Goal: Navigation & Orientation: Go to known website

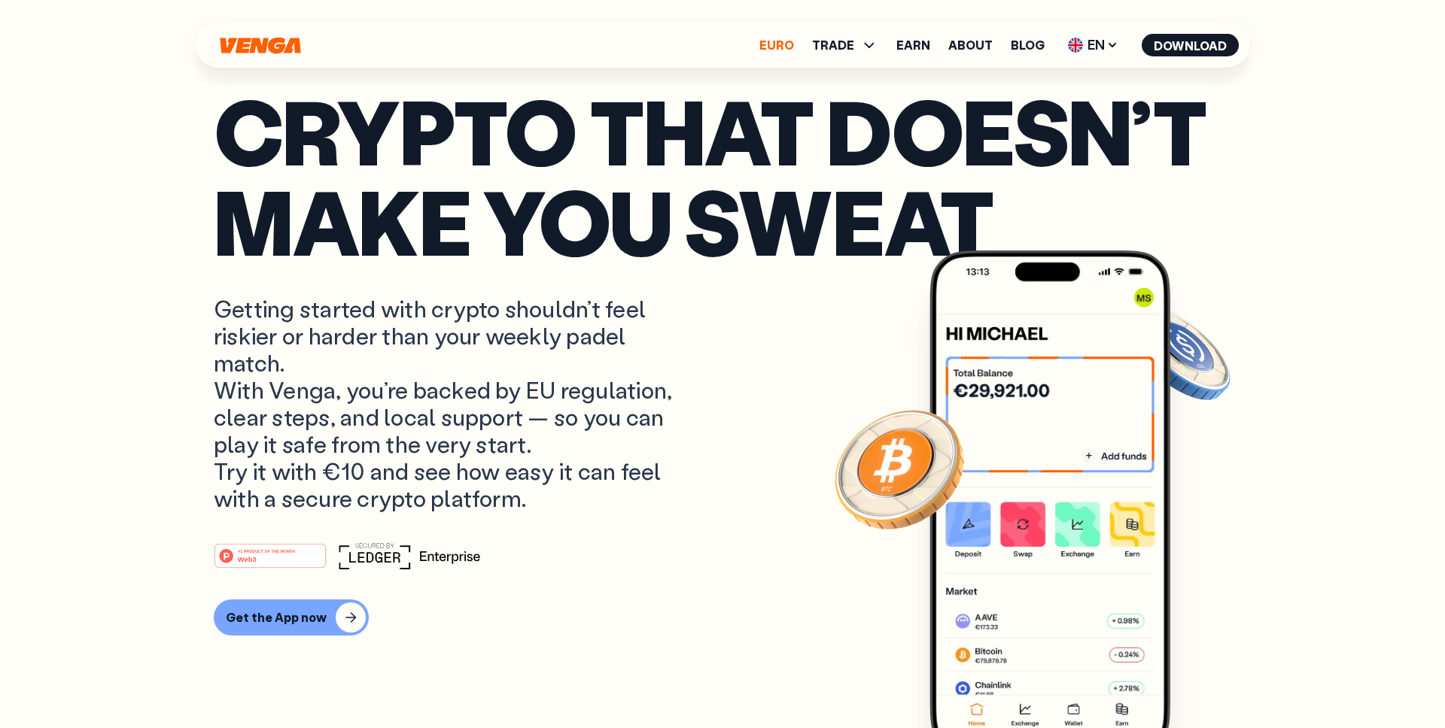
click at [792, 50] on link "Euro" at bounding box center [776, 45] width 35 height 12
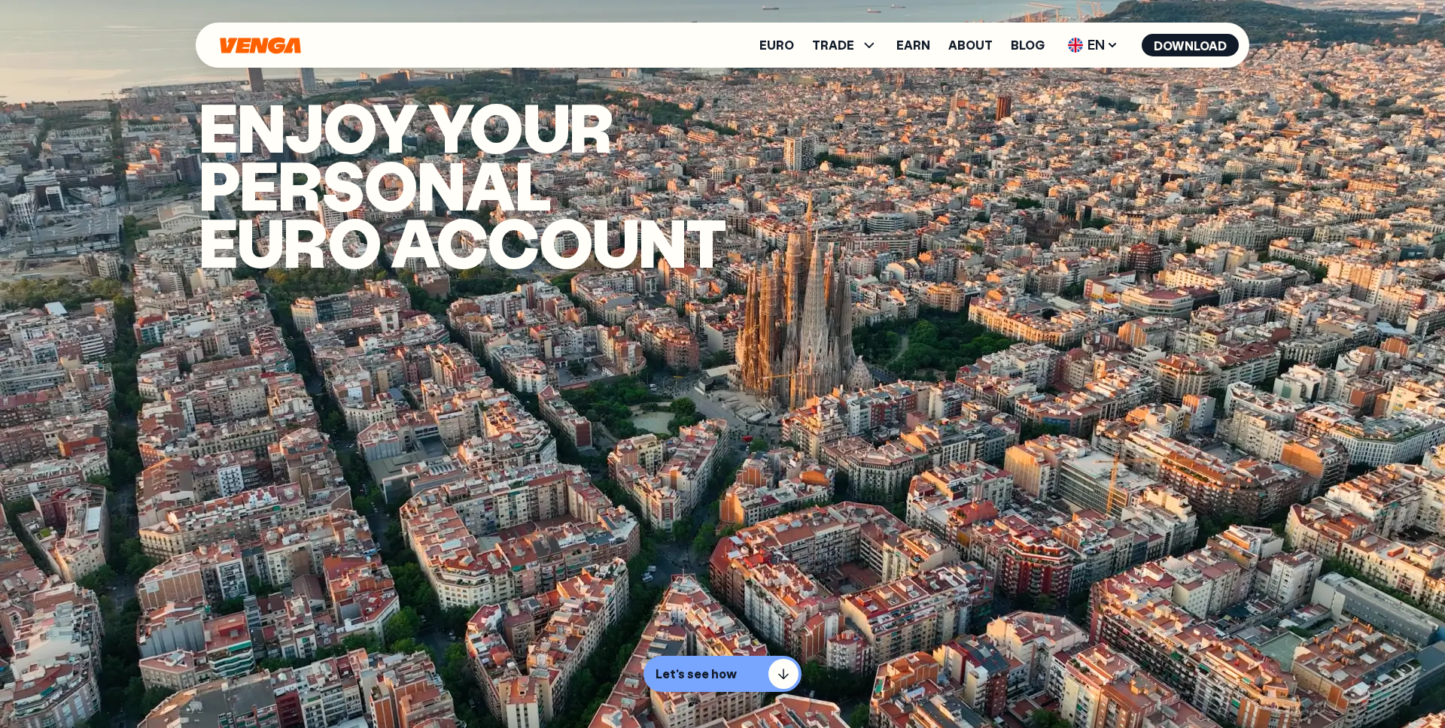
click at [286, 44] on icon "Home" at bounding box center [260, 45] width 84 height 17
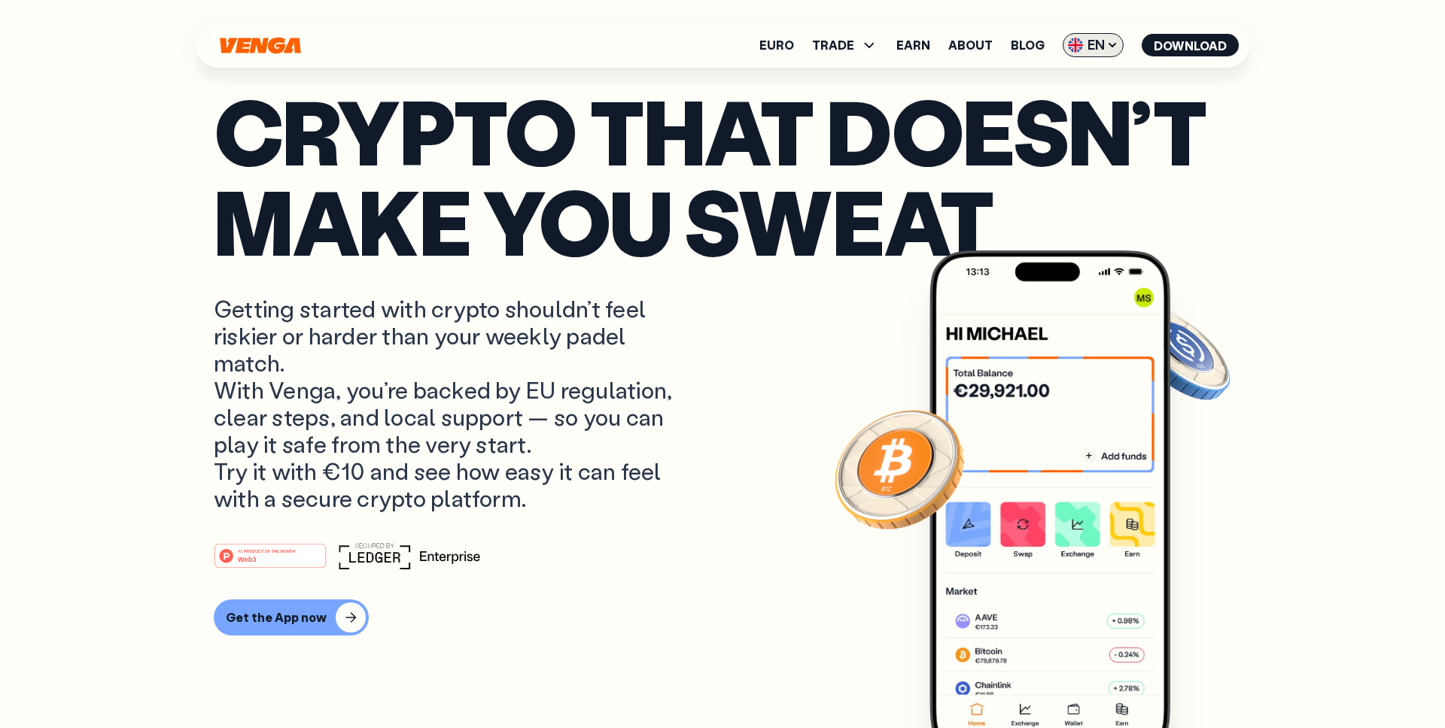
scroll to position [5, 0]
click at [1101, 47] on span "EN" at bounding box center [1092, 45] width 61 height 24
click at [1052, 130] on div "Català - CAT" at bounding box center [1054, 133] width 81 height 15
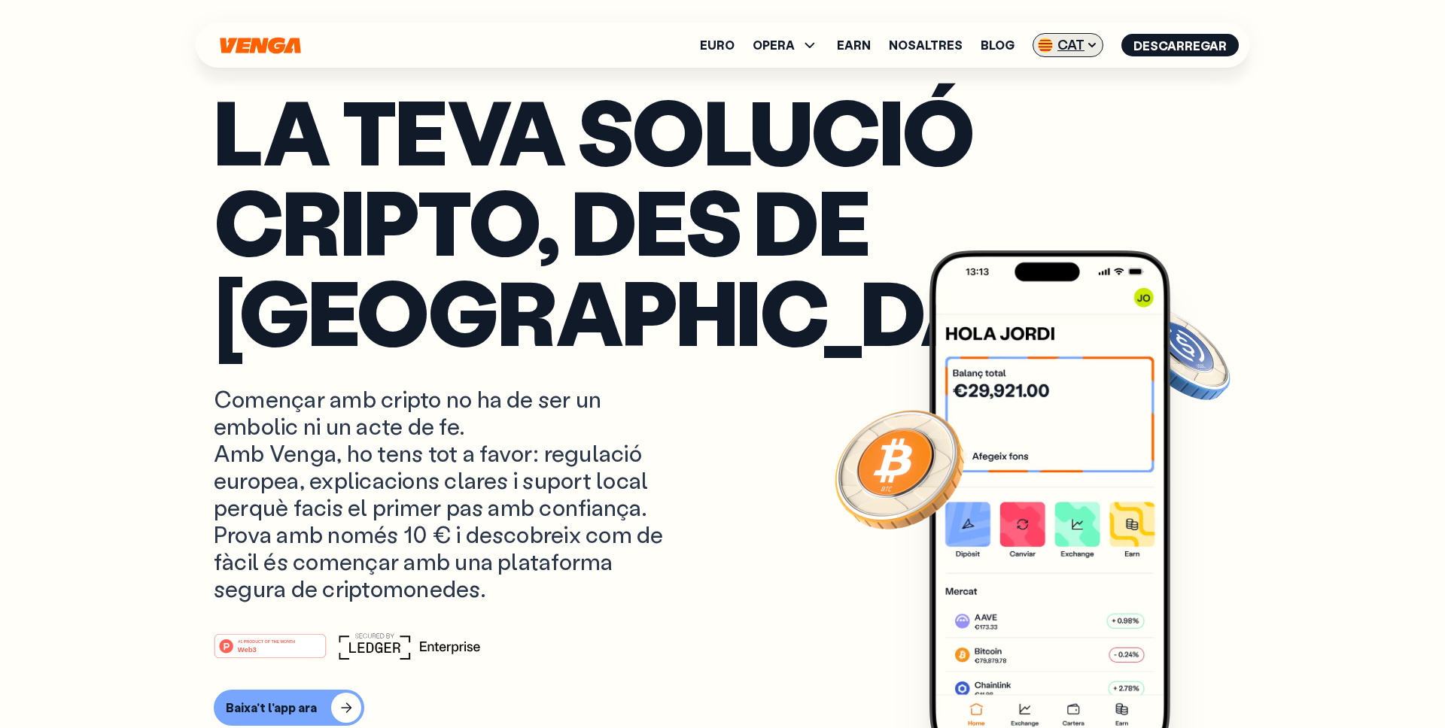
click at [1082, 39] on span "CAT" at bounding box center [1067, 45] width 71 height 24
click at [1046, 111] on div "Español - ES" at bounding box center [1032, 104] width 77 height 15
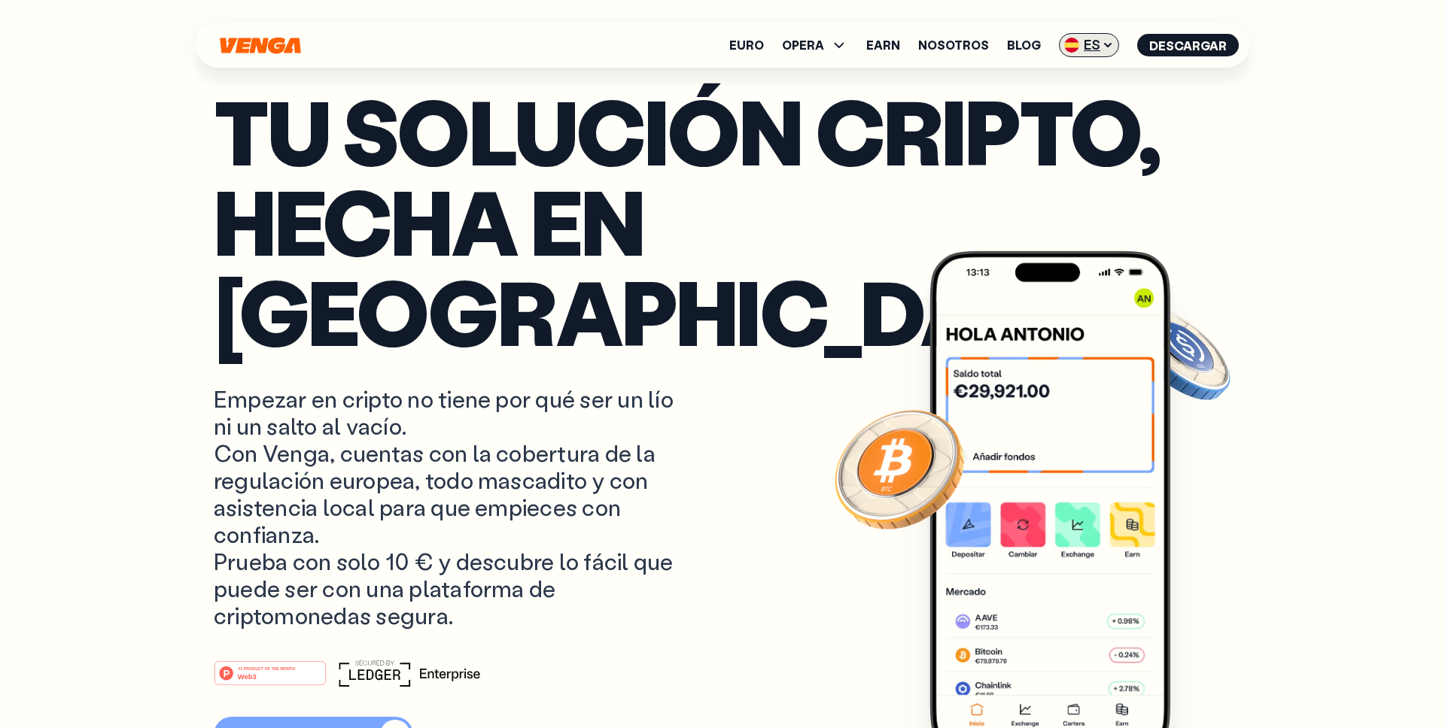
click at [1096, 46] on span "ES" at bounding box center [1089, 45] width 60 height 24
click at [1048, 130] on div "Català - CAT" at bounding box center [1050, 133] width 81 height 15
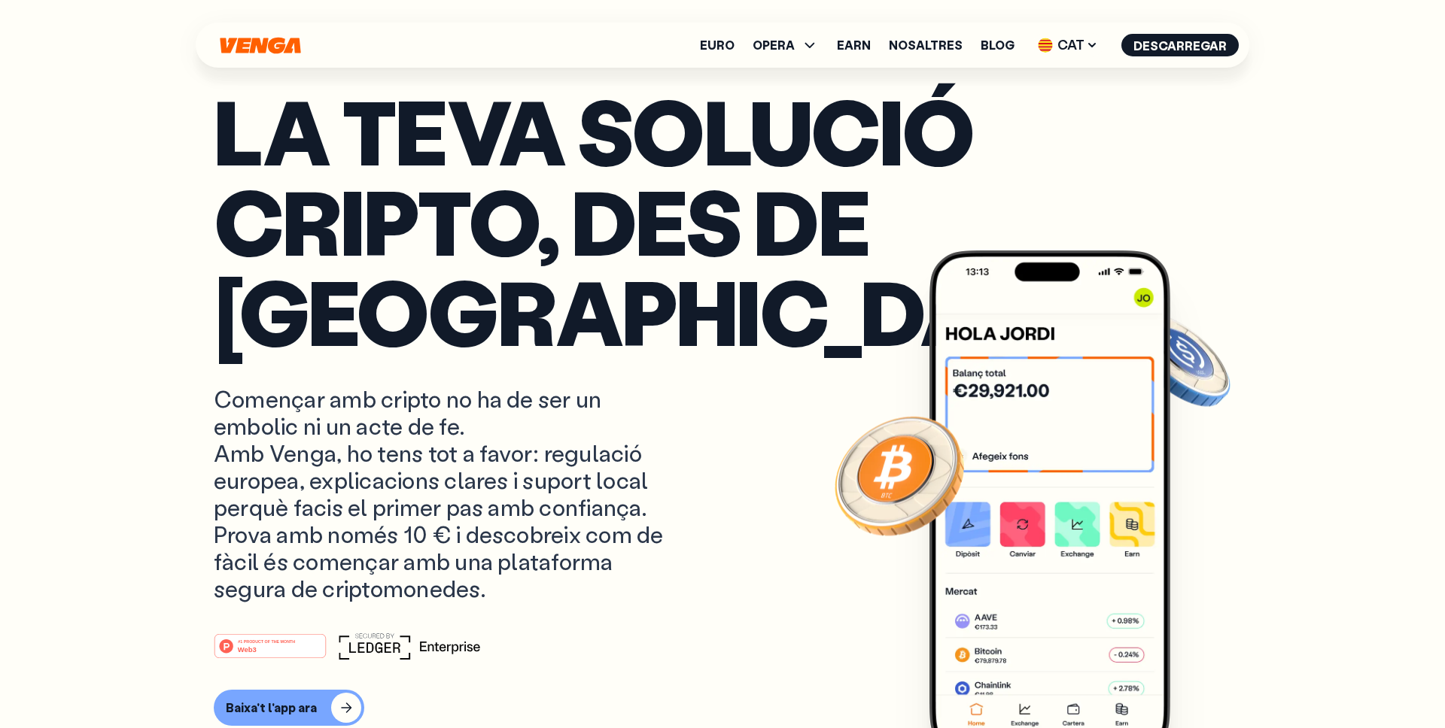
click at [267, 40] on icon "Inici" at bounding box center [260, 45] width 81 height 17
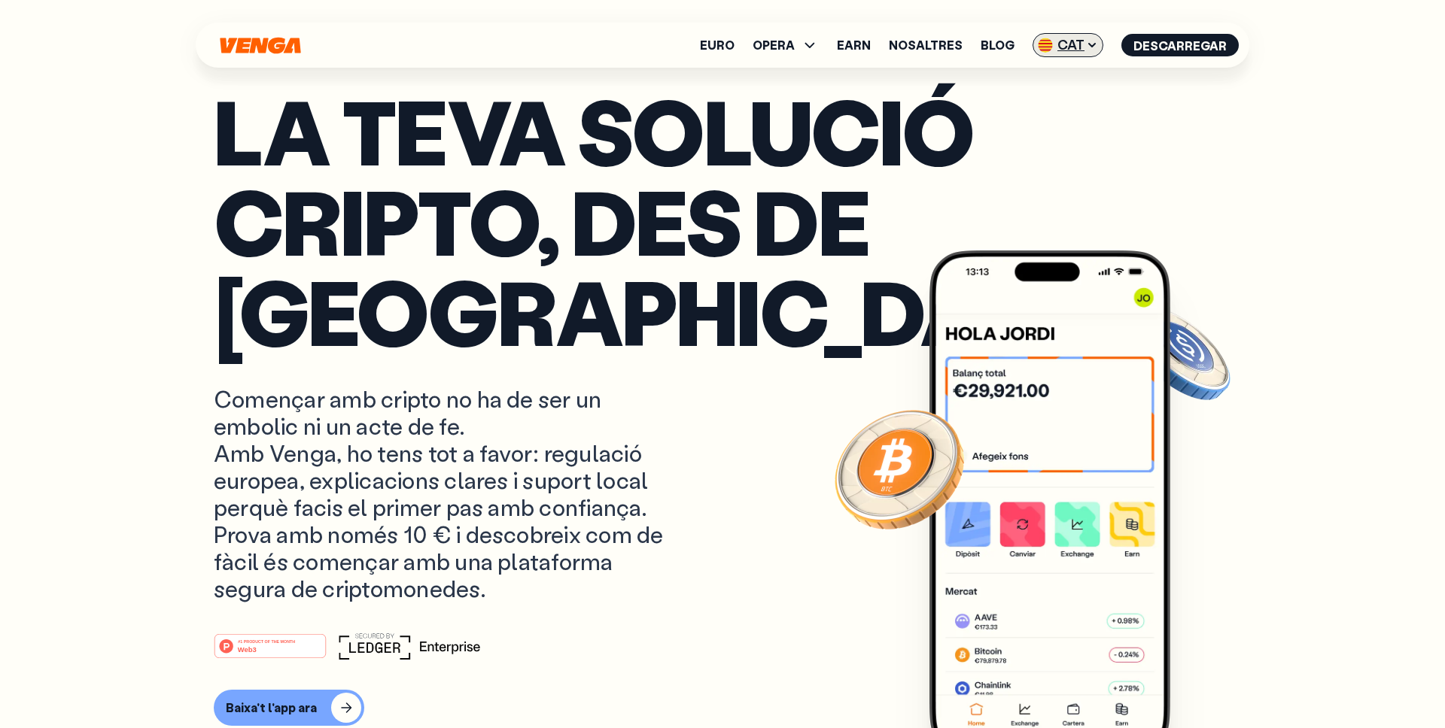
click at [1065, 39] on span "CAT" at bounding box center [1067, 45] width 71 height 24
click at [1043, 75] on div "English - EN" at bounding box center [1031, 75] width 74 height 15
